Goal: Check status: Check status

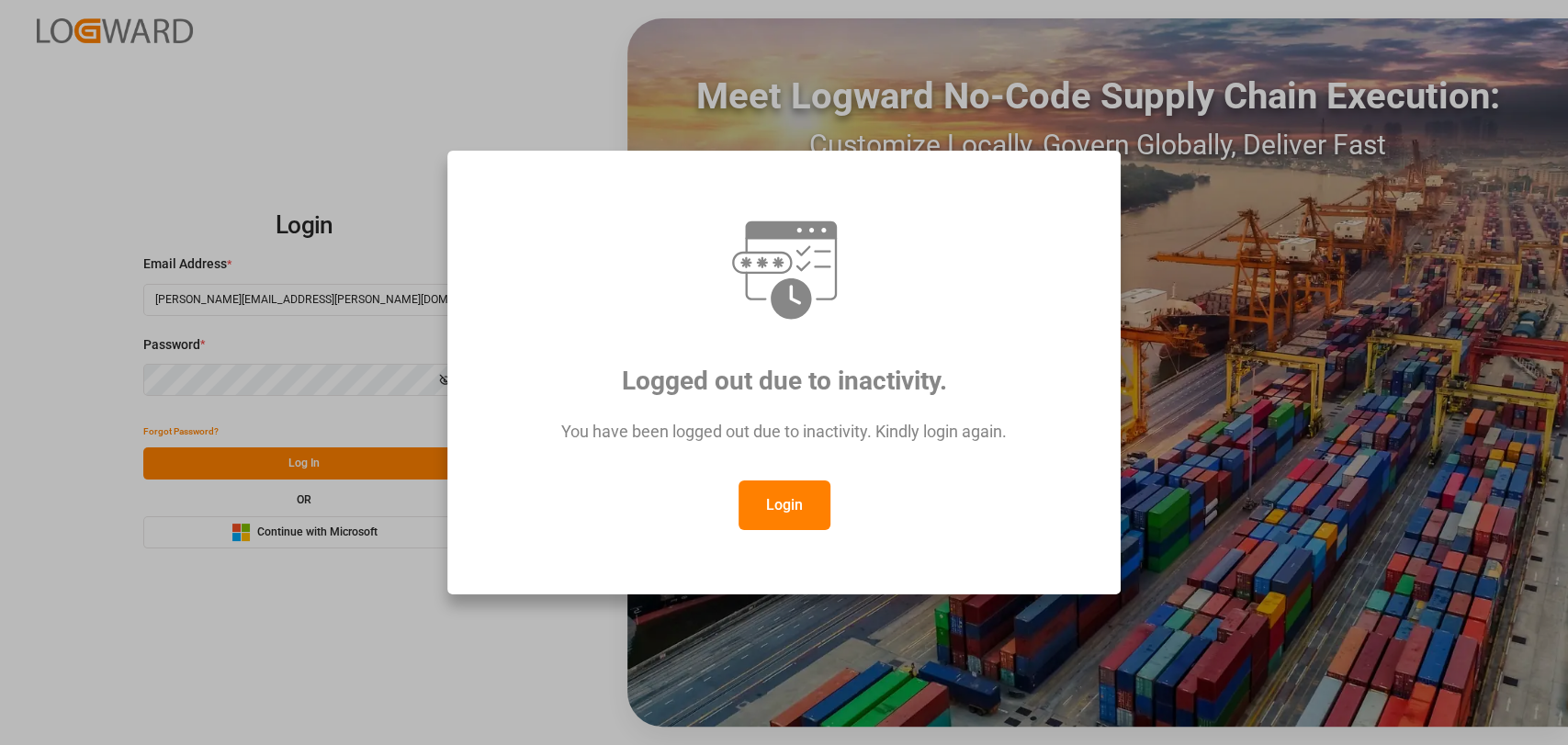
click at [807, 501] on button "Login" at bounding box center [784, 506] width 92 height 50
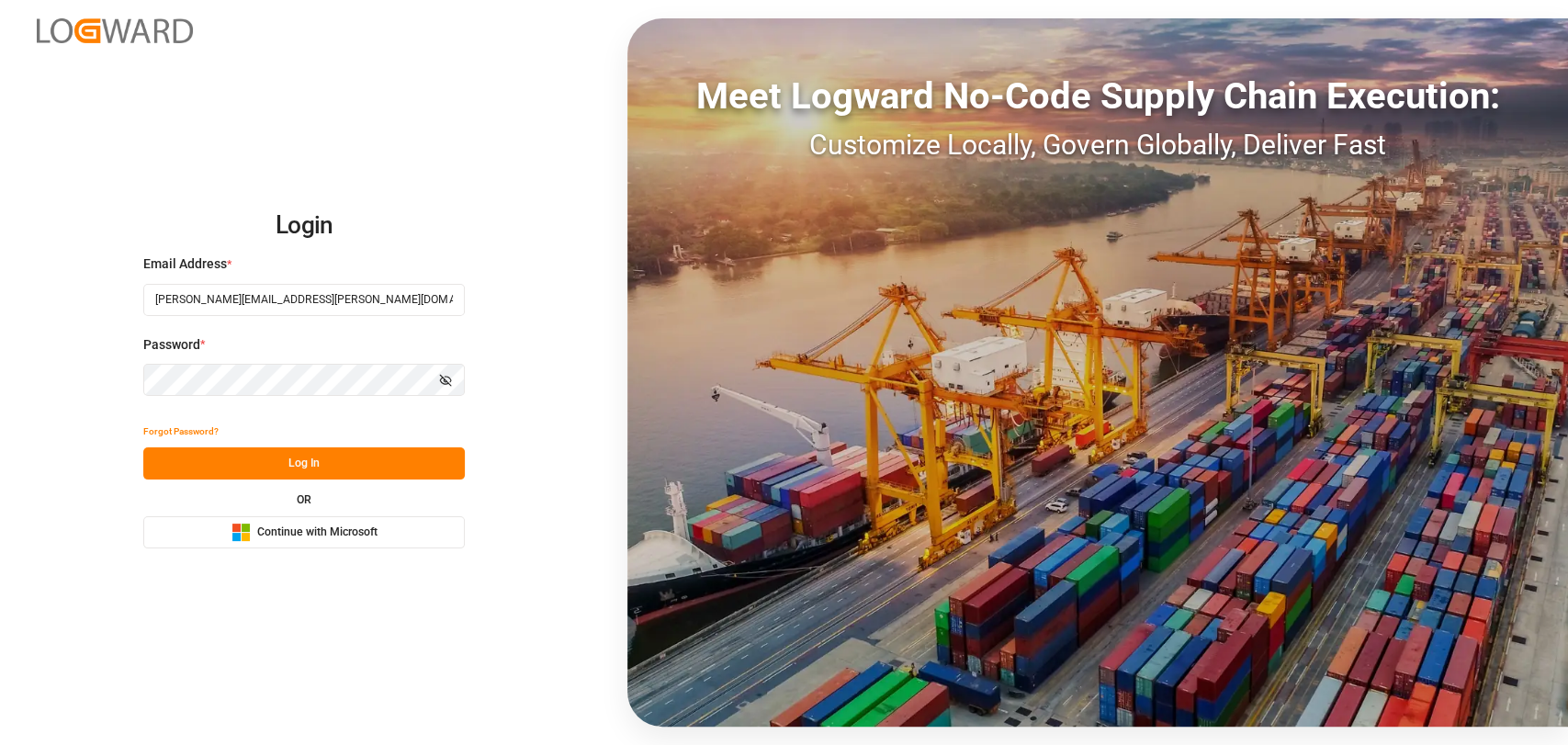
click at [301, 462] on button "Log In" at bounding box center [303, 464] width 321 height 32
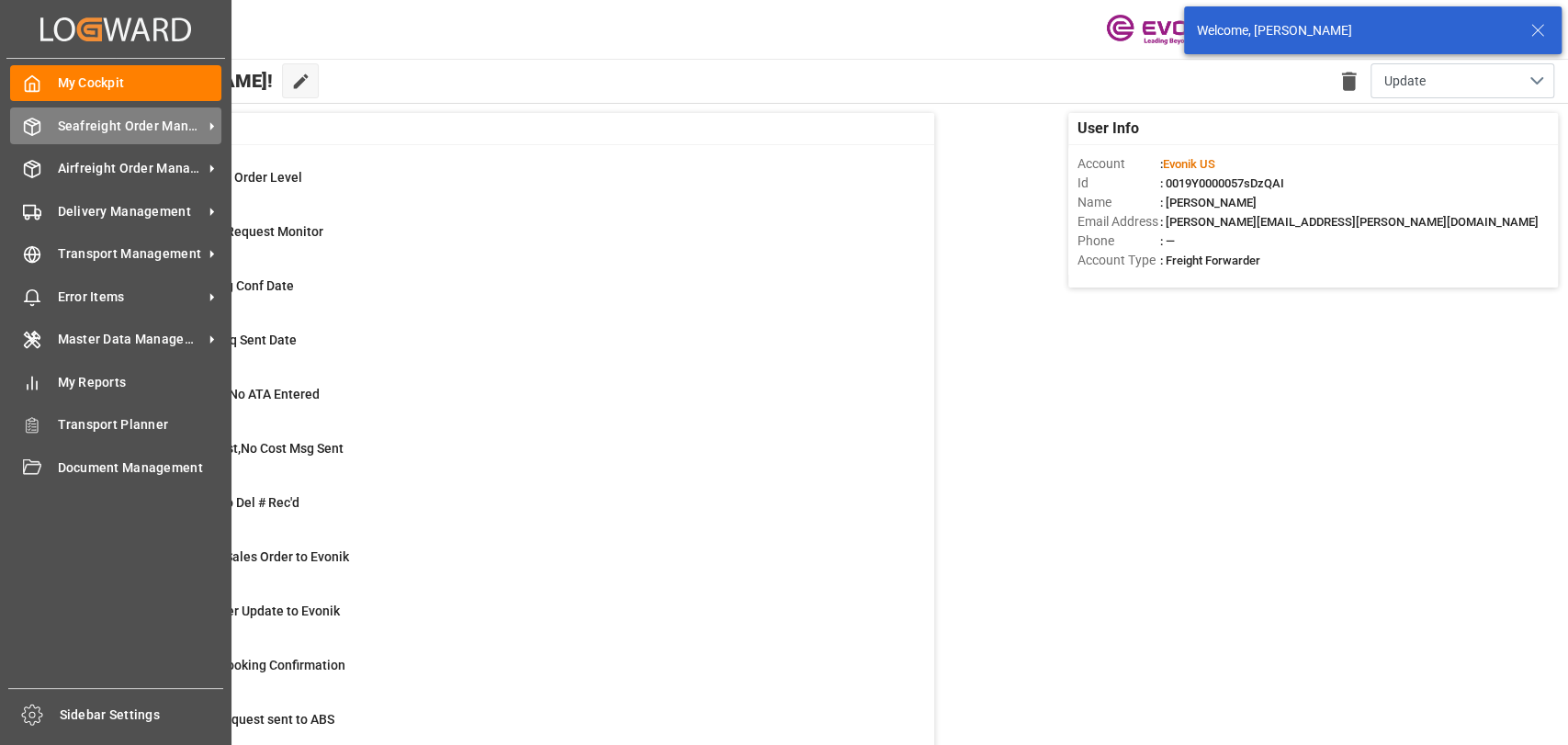
drag, startPoint x: 43, startPoint y: 127, endPoint x: 65, endPoint y: 133, distance: 22.8
click at [44, 128] on div "Seafreight Order Management Seafreight Order Management" at bounding box center [115, 126] width 211 height 36
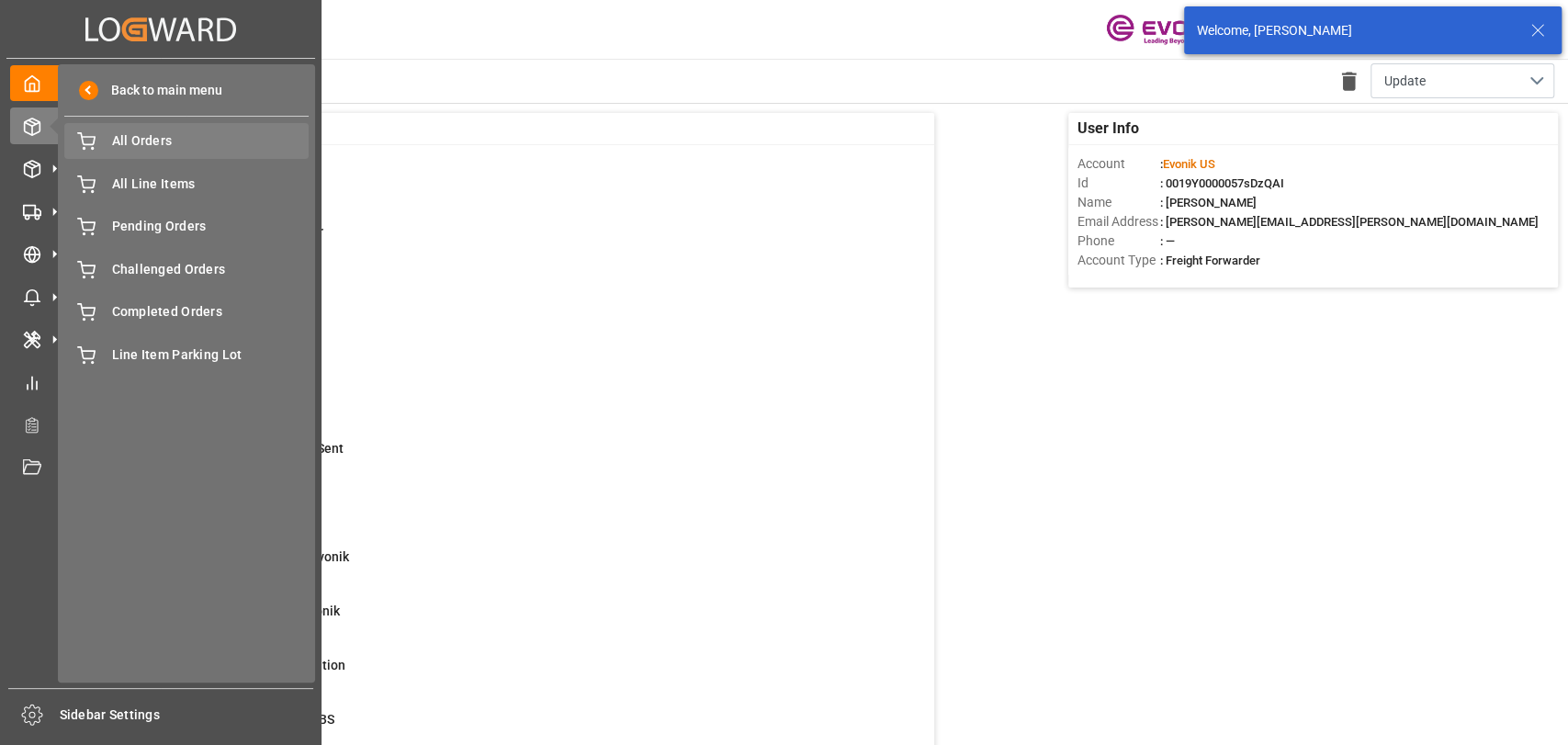
click at [162, 150] on span "All Orders" at bounding box center [210, 141] width 197 height 19
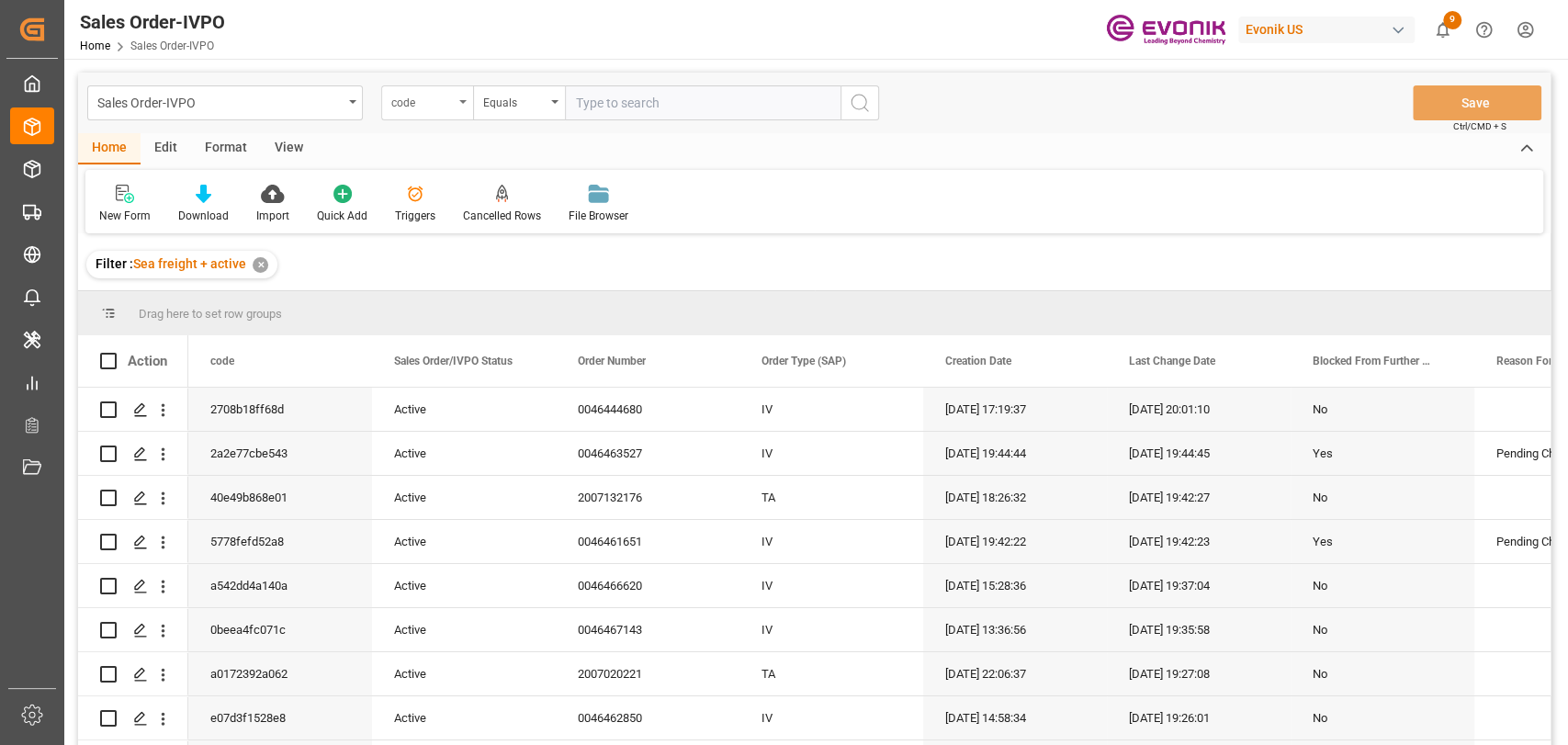
click at [461, 101] on icon "open menu" at bounding box center [463, 102] width 8 height 4
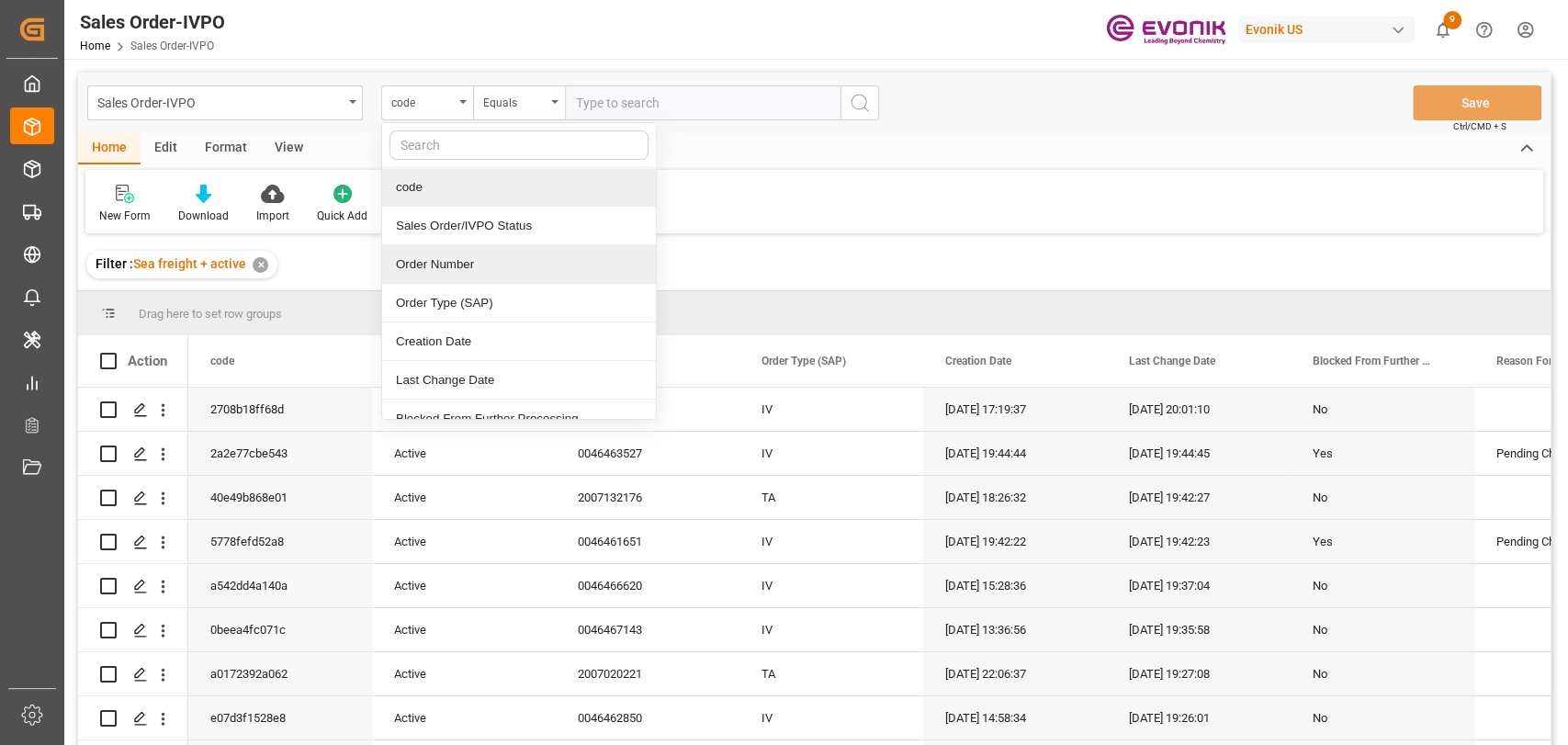
click at [464, 260] on div "Order Number" at bounding box center [519, 264] width 274 height 38
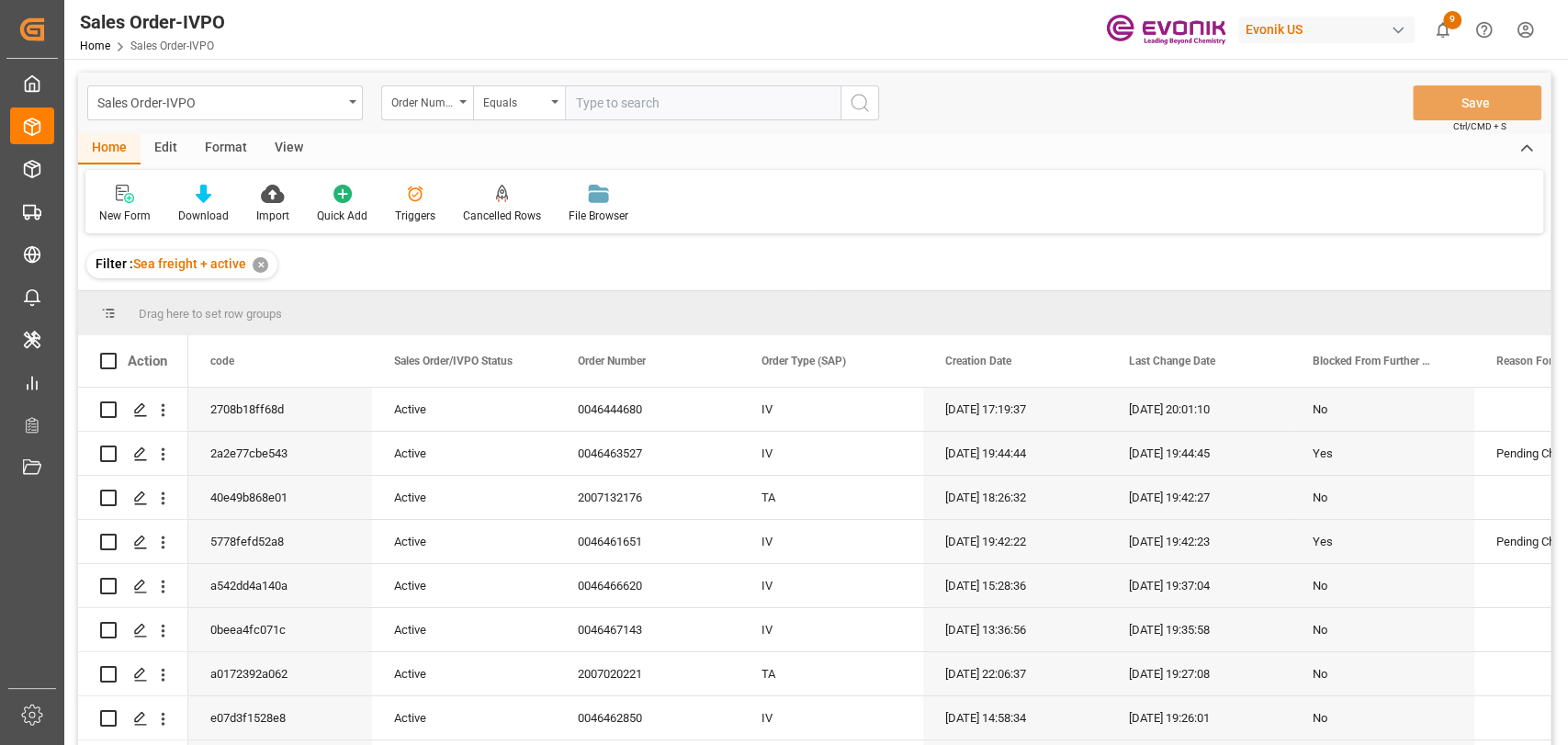
drag, startPoint x: 633, startPoint y: 106, endPoint x: 901, endPoint y: 52, distance: 273.4
click at [634, 106] on input "text" at bounding box center [702, 103] width 276 height 35
type input "2006972242"
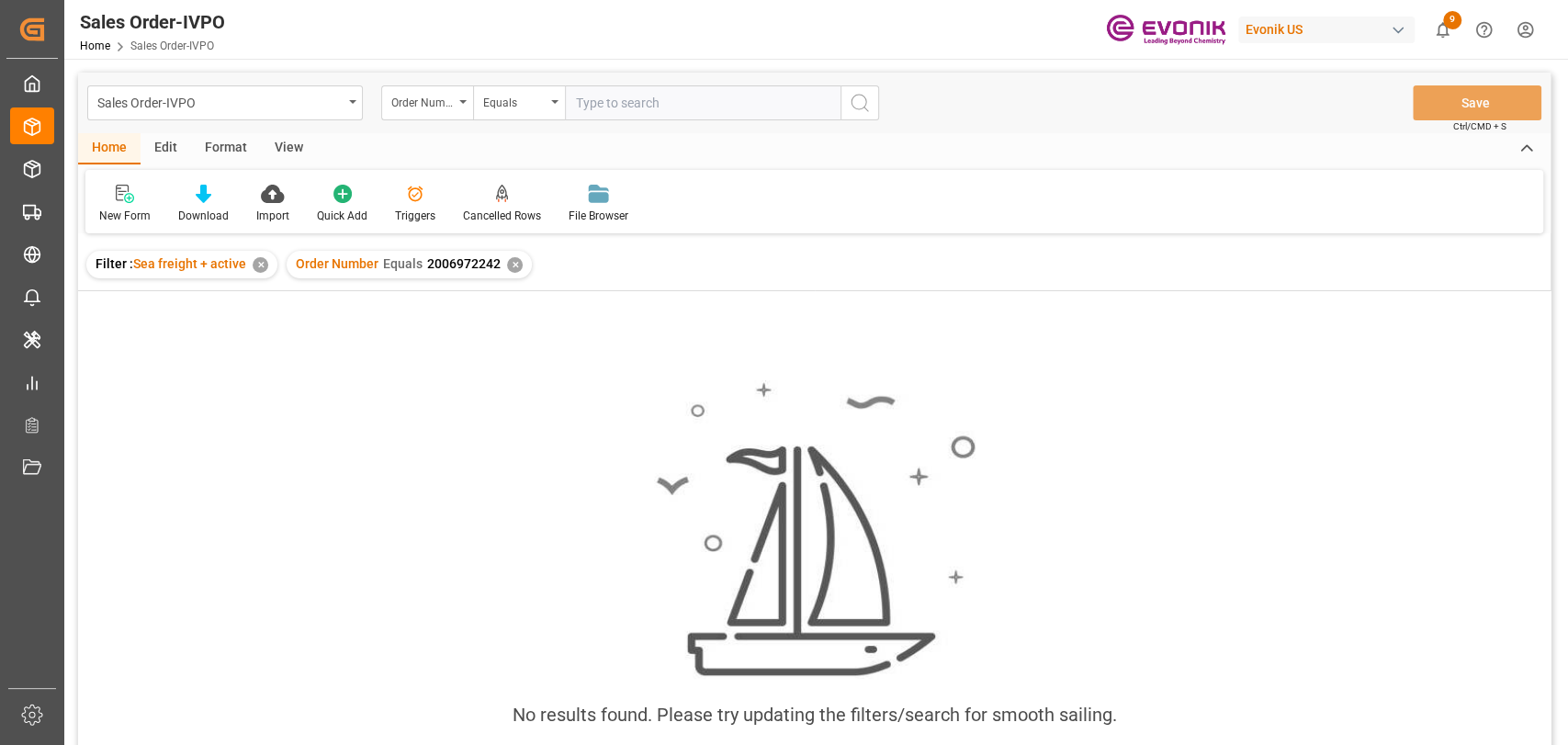
click at [258, 259] on div "✕" at bounding box center [260, 265] width 15 height 15
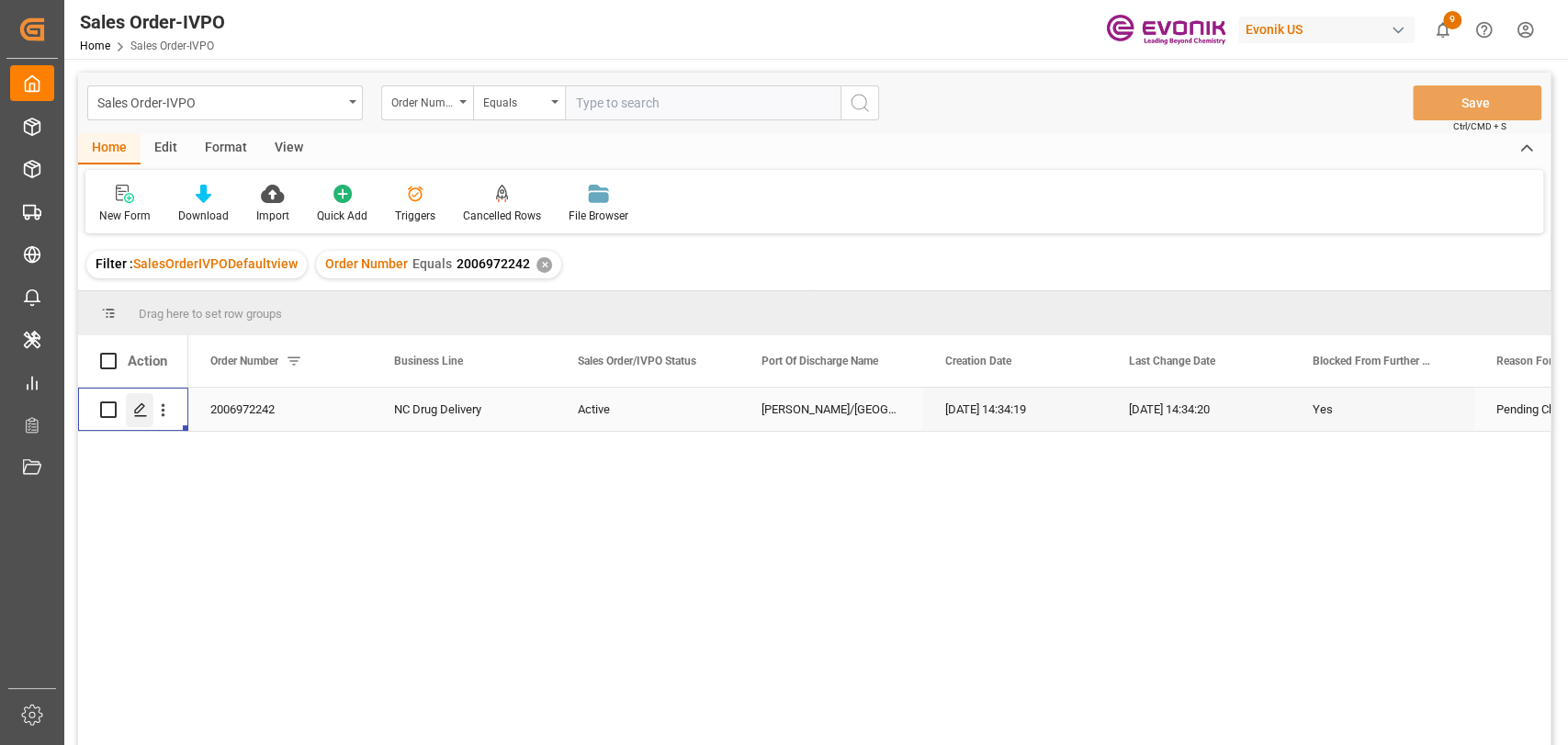
click at [138, 407] on icon "Press SPACE to select this row." at bounding box center [140, 409] width 14 height 14
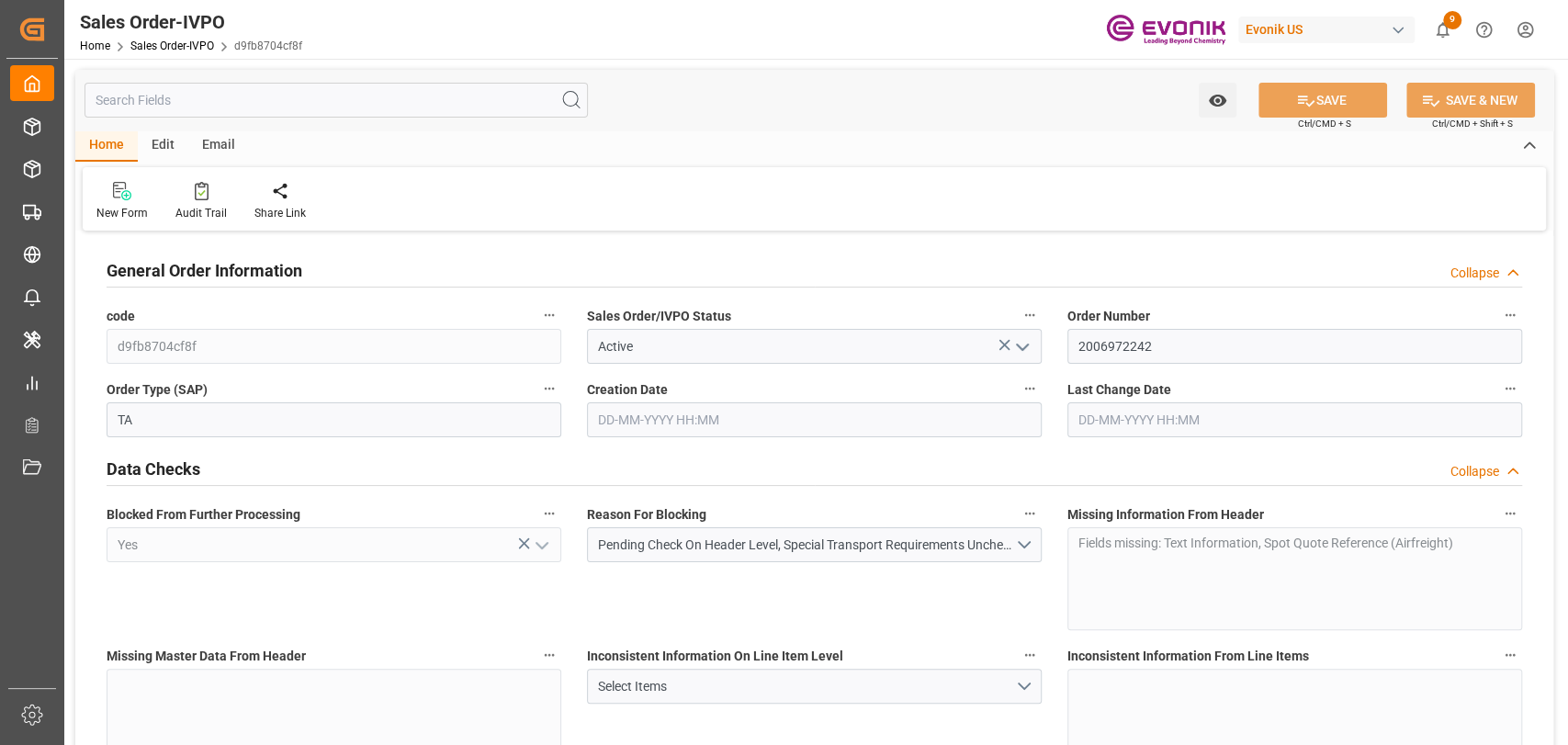
type input "[DATE] 14:34"
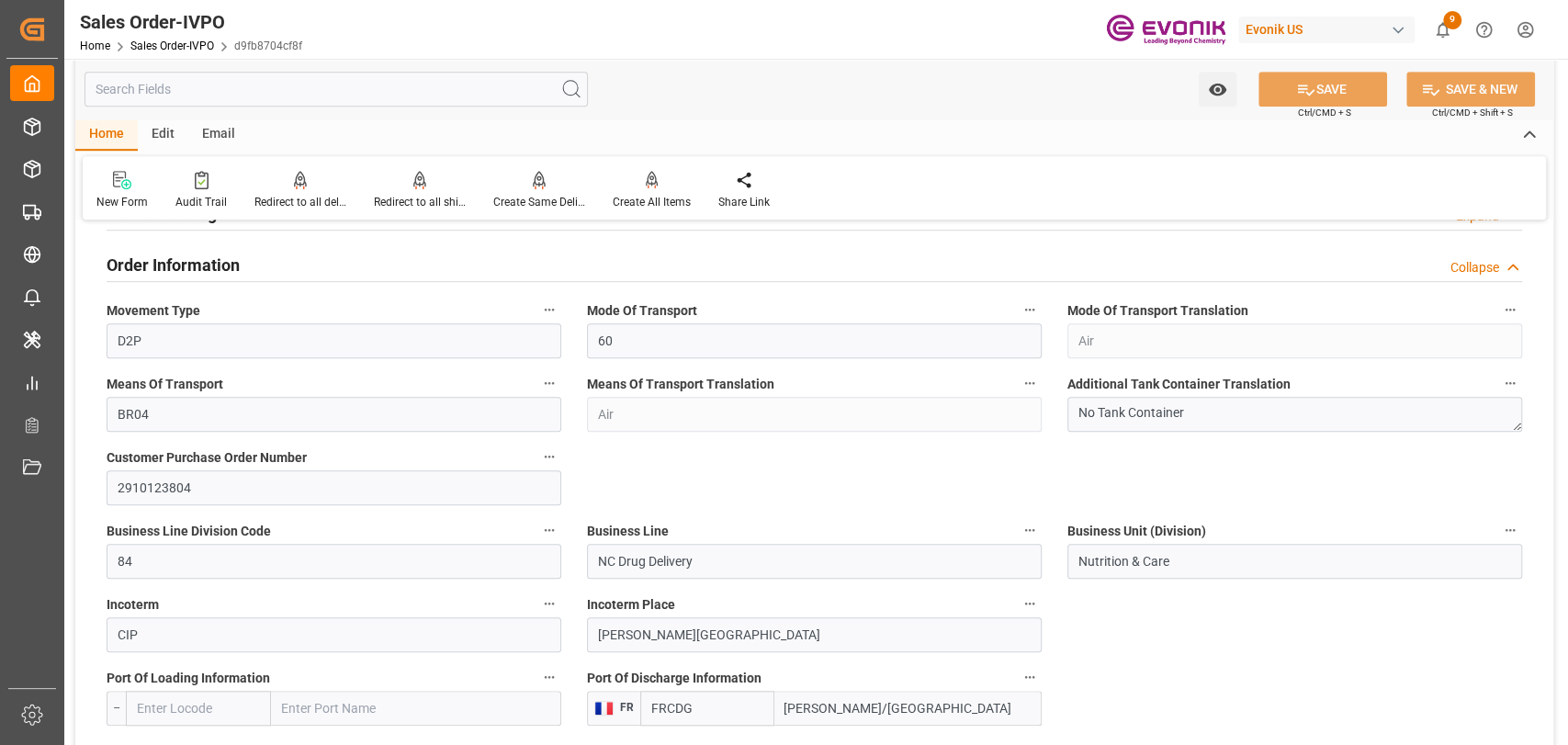
scroll to position [816, 0]
